Goal: Transaction & Acquisition: Purchase product/service

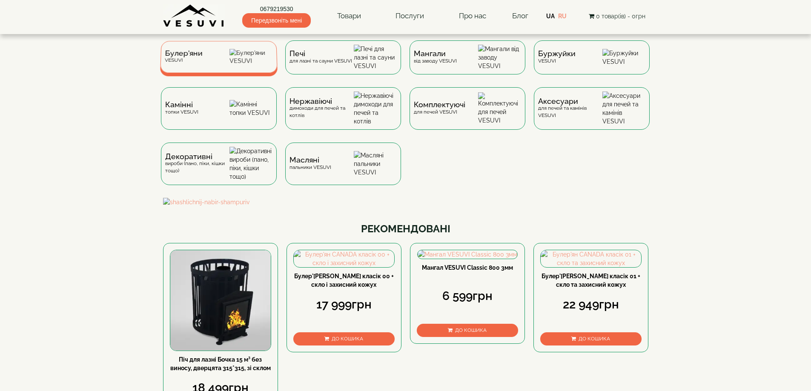
click at [209, 66] on div "Булер'яни VESUVI" at bounding box center [219, 57] width 118 height 32
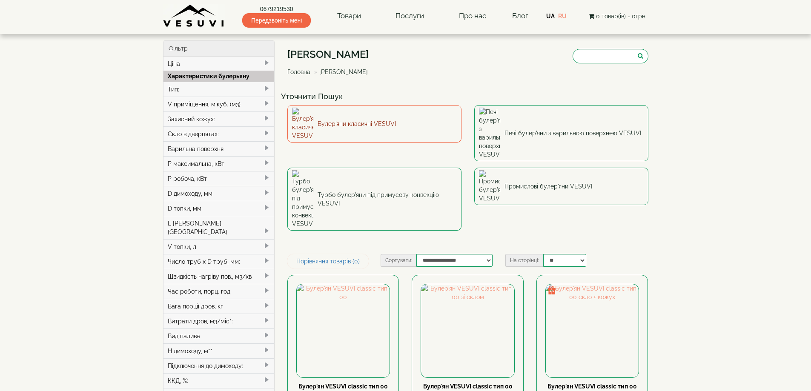
click at [363, 117] on link "Булер'яни класичні VESUVI" at bounding box center [375, 123] width 174 height 37
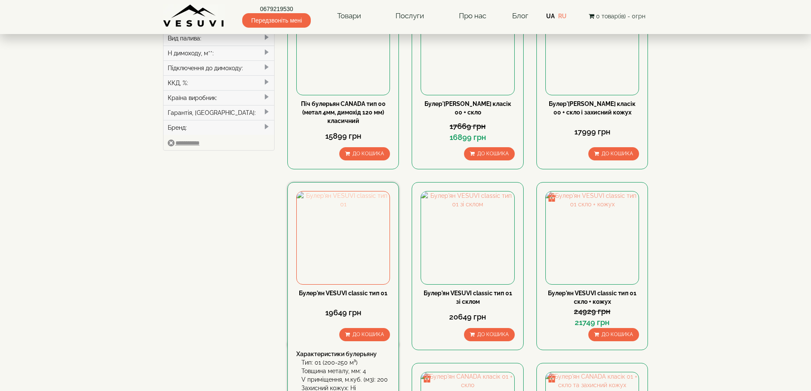
click at [333, 269] on img at bounding box center [343, 238] width 93 height 93
